Goal: Use online tool/utility

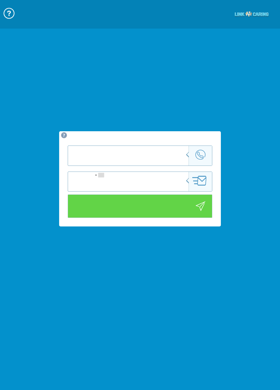
click at [162, 166] on input "tel" at bounding box center [160, 175] width 104 height 19
type input "כניסה לוידאו"
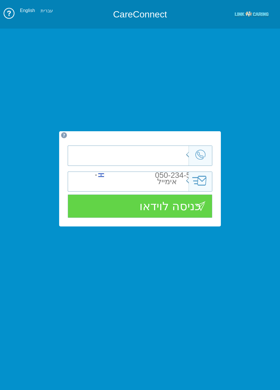
click at [162, 134] on div "United States +1 United Kingdom +44 ‫افغانستان‬‎ +93 Shqipëri +355 ‫الجزائر‬‎ +…" at bounding box center [140, 178] width 162 height 95
click at [172, 166] on input "tel" at bounding box center [160, 175] width 104 height 19
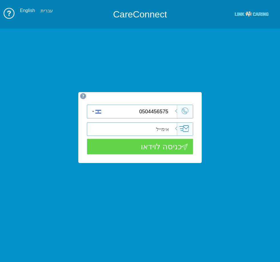
type input "0504456575"
click at [173, 152] on input "כניסה לוידאו" at bounding box center [140, 147] width 106 height 16
